Goal: Information Seeking & Learning: Learn about a topic

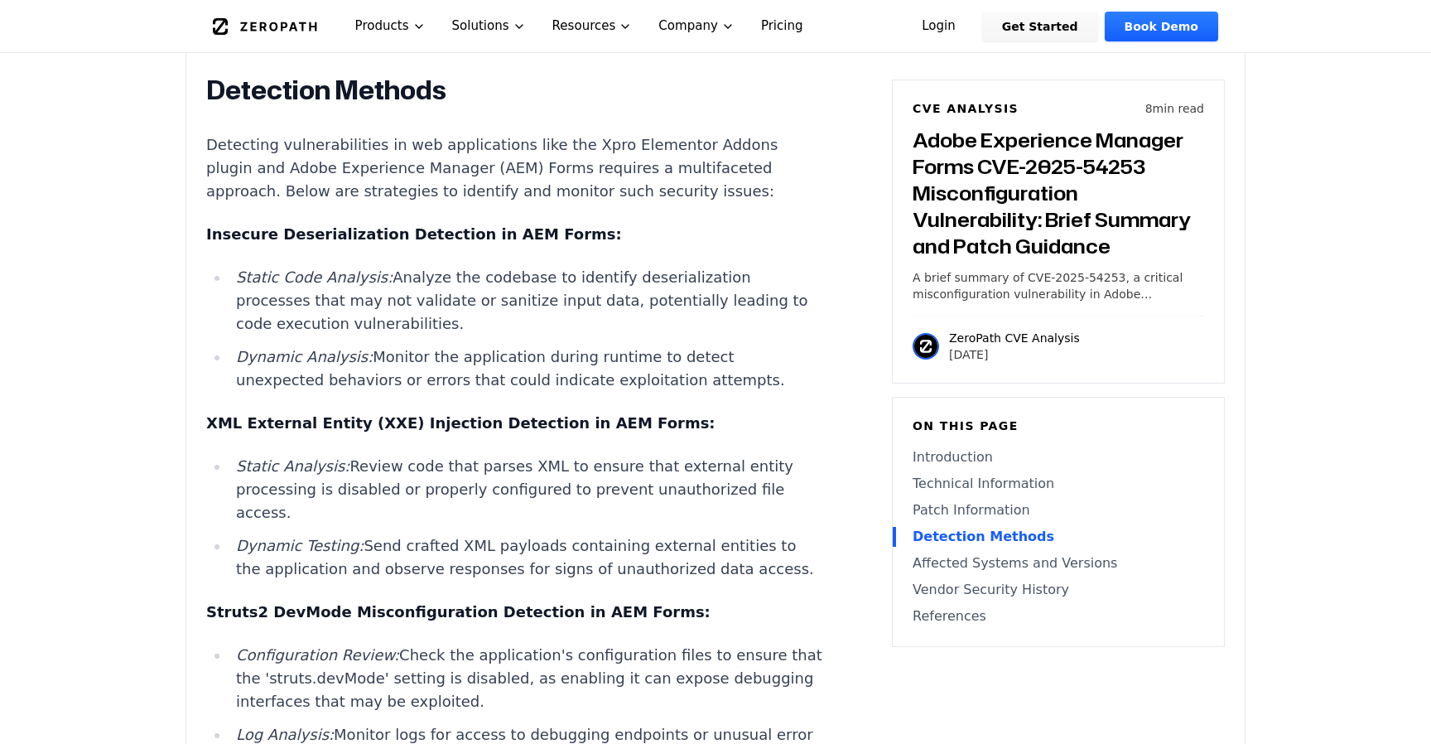
scroll to position [2508, 0]
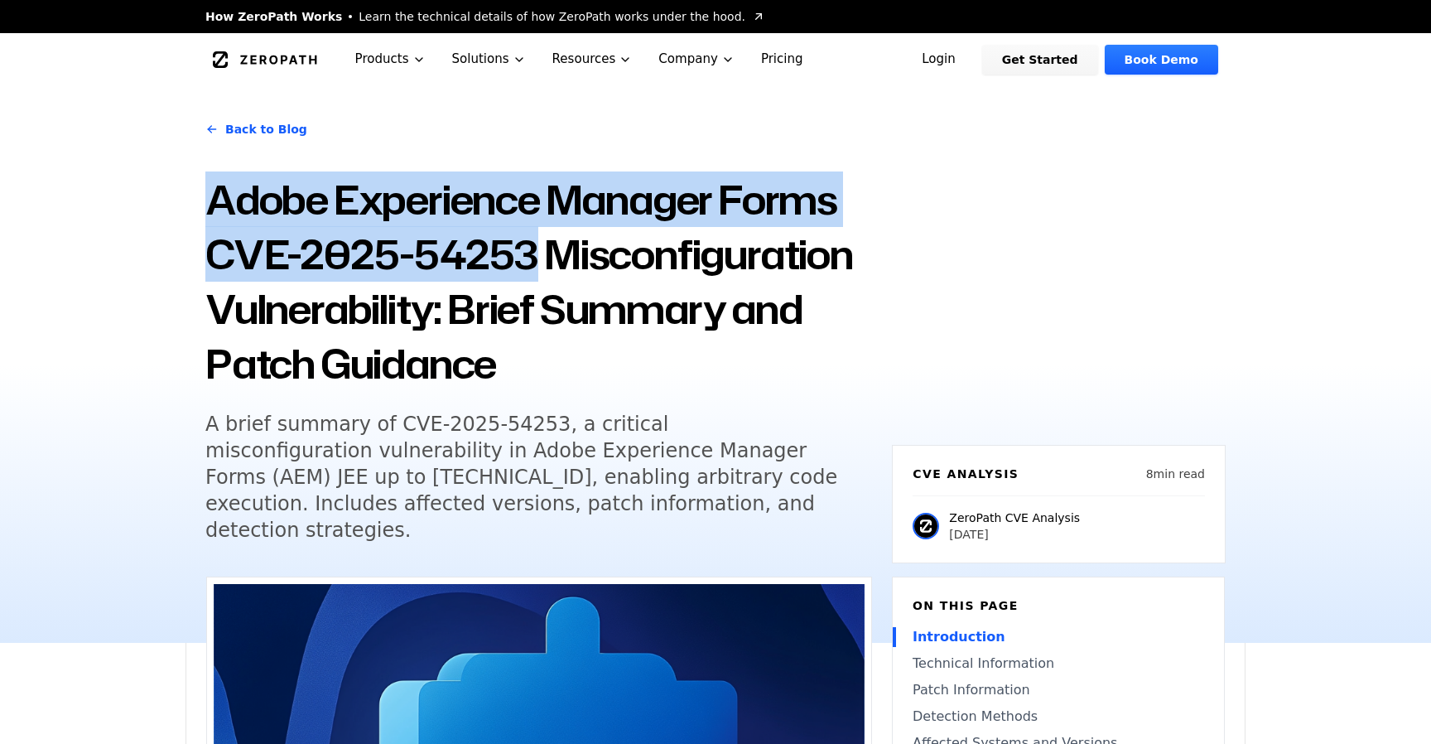
drag, startPoint x: 215, startPoint y: 205, endPoint x: 532, endPoint y: 251, distance: 319.6
click at [532, 252] on h1 "Adobe Experience Manager Forms CVE-2025-54253 Misconfiguration Vulnerability: B…" at bounding box center [538, 281] width 667 height 219
copy h1 "Adobe Experience Manager Forms CVE-2025-54253"
